Goal: Information Seeking & Learning: Learn about a topic

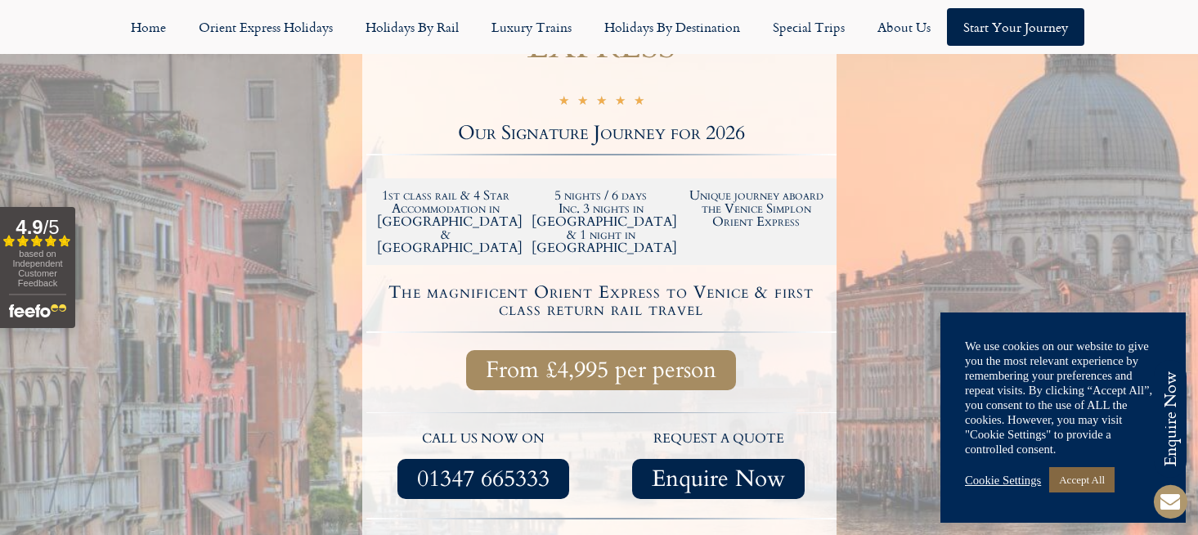
click at [1075, 477] on link "Accept All" at bounding box center [1081, 479] width 65 height 25
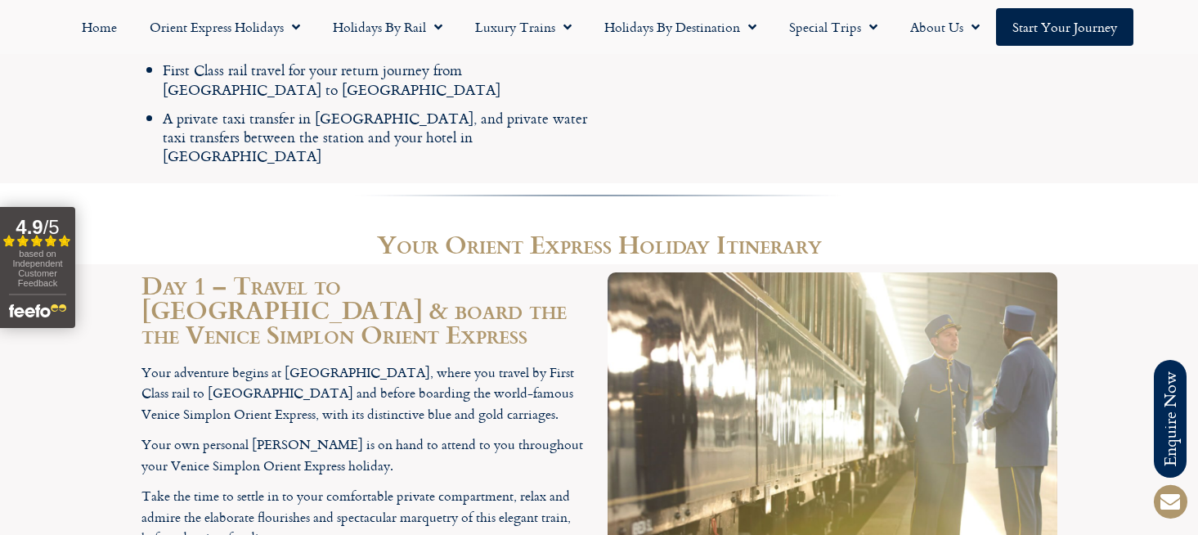
scroll to position [2715, 0]
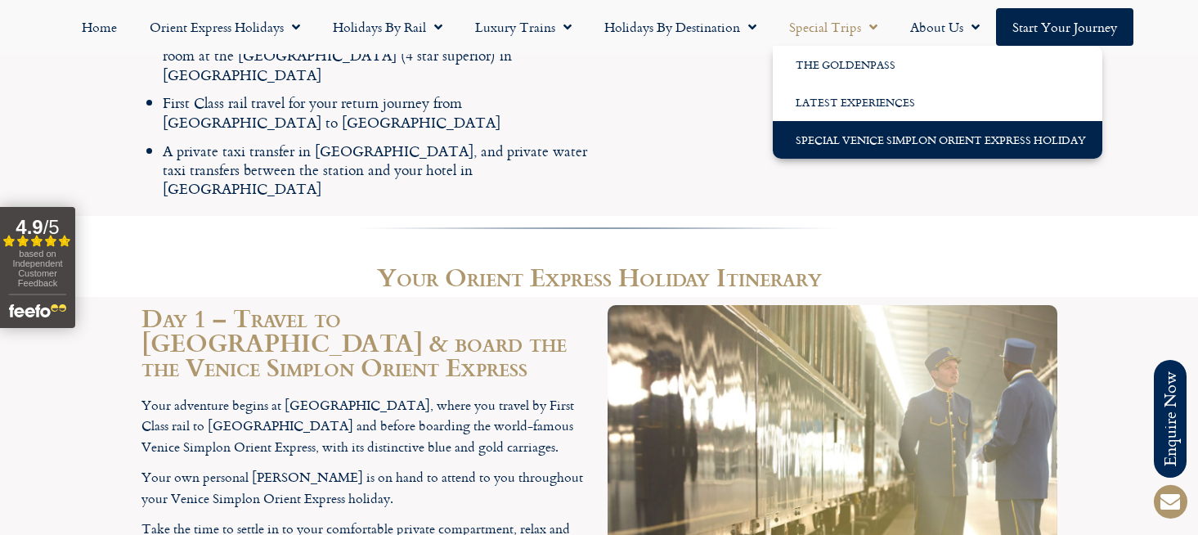
click at [881, 137] on link "Special Venice Simplon Orient Express Holiday" at bounding box center [938, 140] width 330 height 38
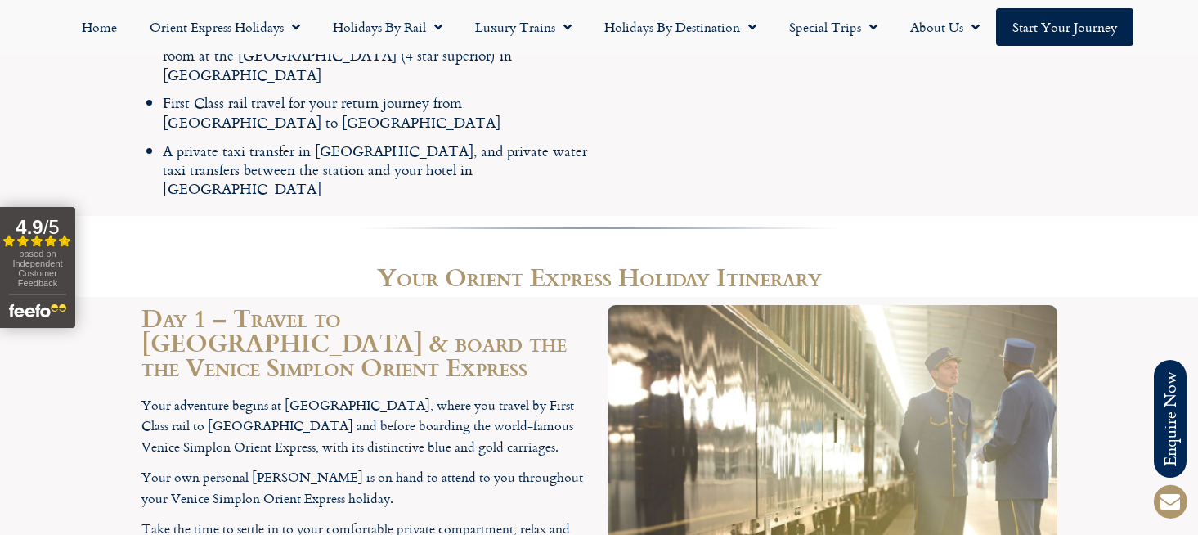
click at [630, 468] on div at bounding box center [832, 536] width 466 height 478
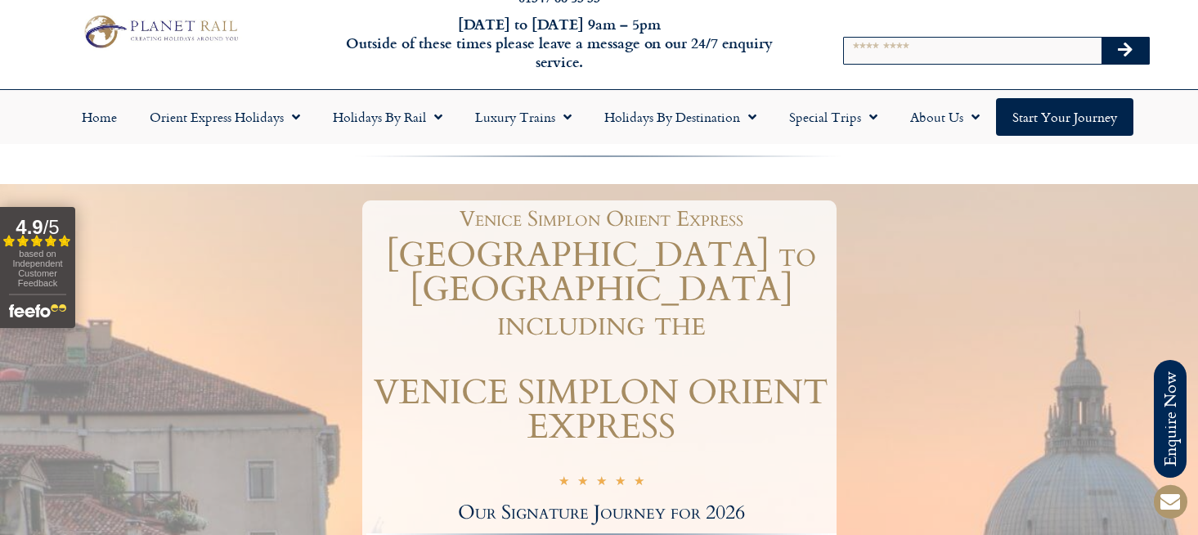
scroll to position [0, 0]
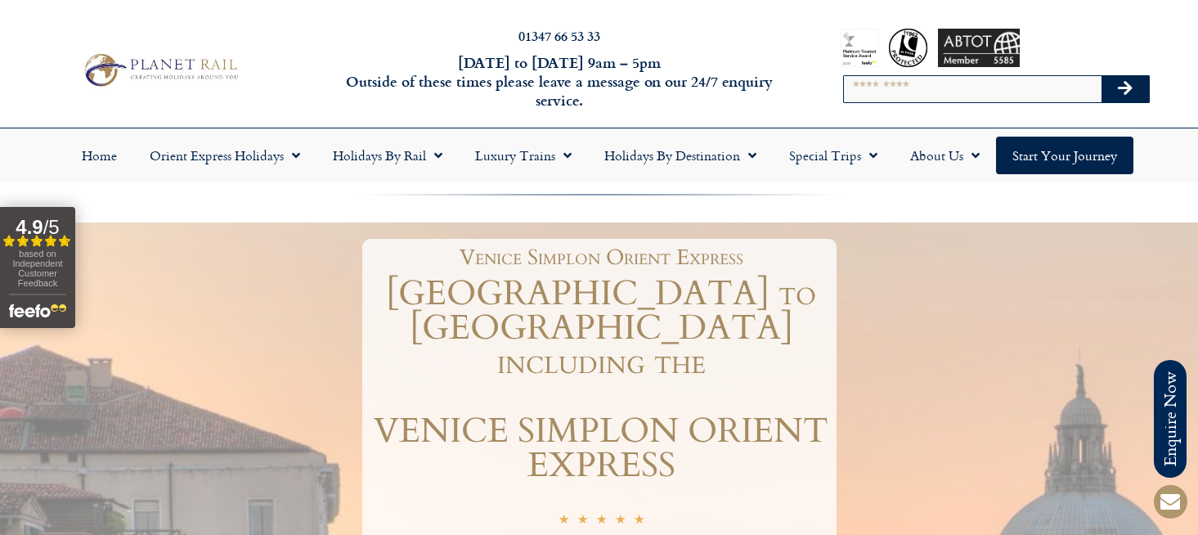
click at [879, 88] on input "Search" at bounding box center [973, 89] width 258 height 26
type input "**********"
click at [1102, 76] on button "Search" at bounding box center [1125, 89] width 47 height 26
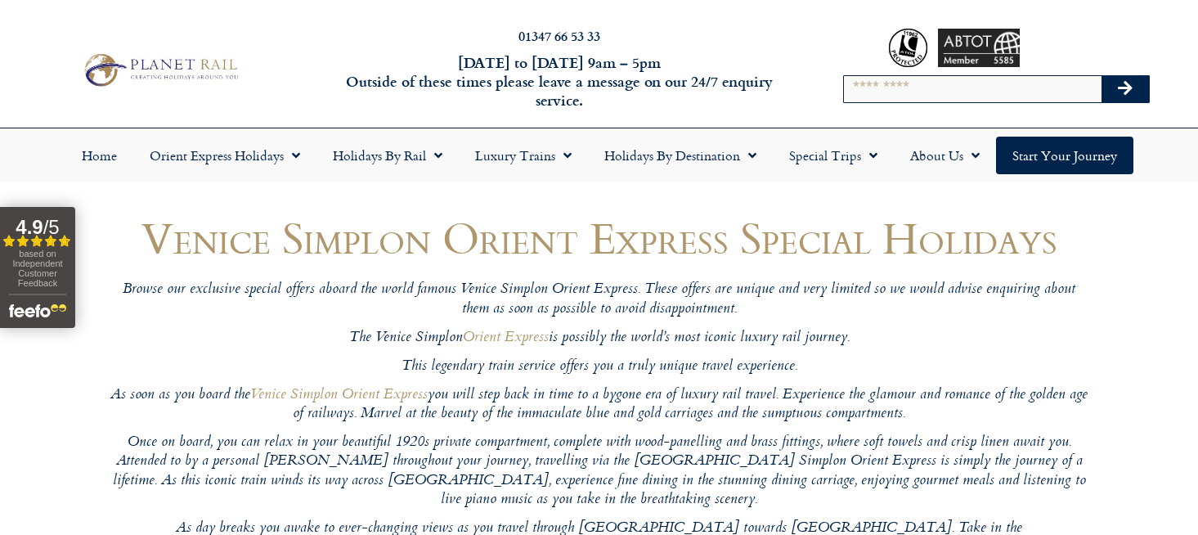
click at [1124, 421] on div "Venice Simplon Orient Express Special Holidays Browse our exclusive special off…" at bounding box center [598, 512] width 1157 height 599
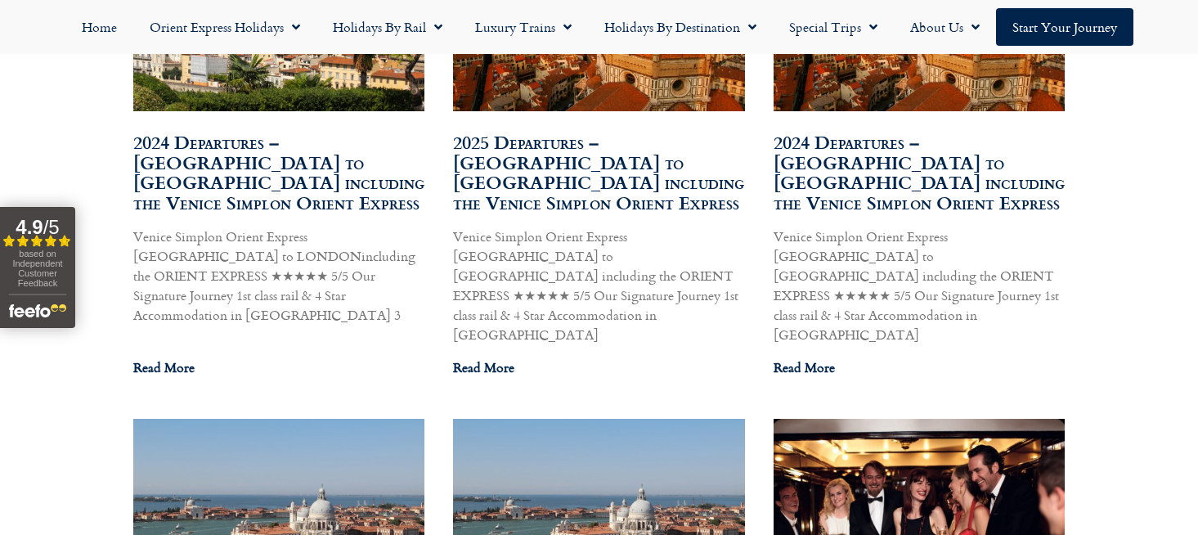
scroll to position [3238, 0]
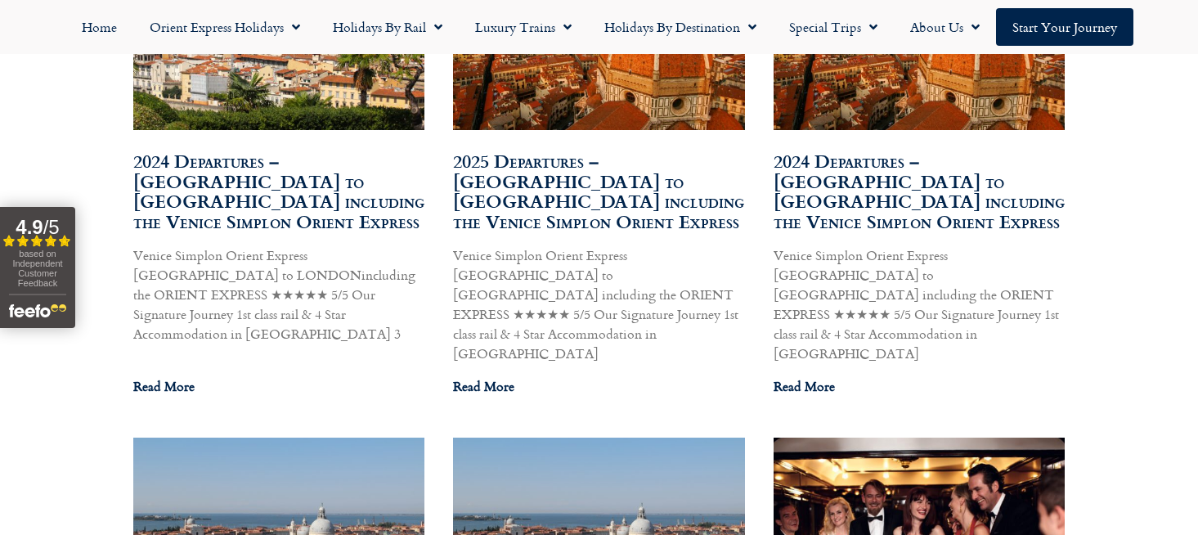
click at [313, 436] on img at bounding box center [278, 534] width 294 height 196
